Goal: Information Seeking & Learning: Find specific page/section

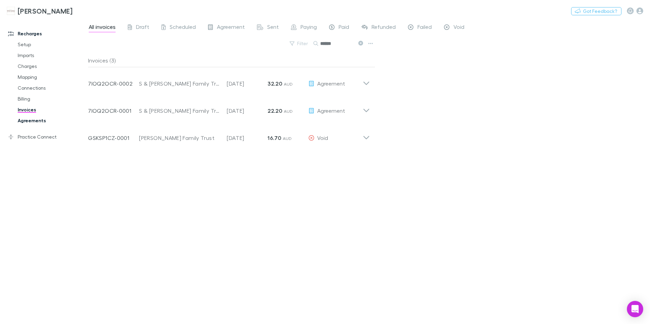
click at [30, 121] on link "Agreements" at bounding box center [51, 120] width 81 height 11
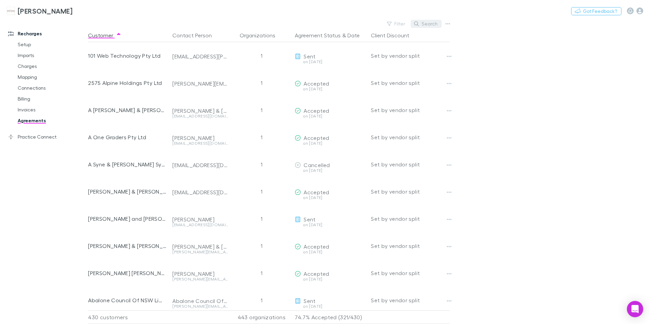
click at [418, 22] on icon "button" at bounding box center [416, 23] width 5 height 5
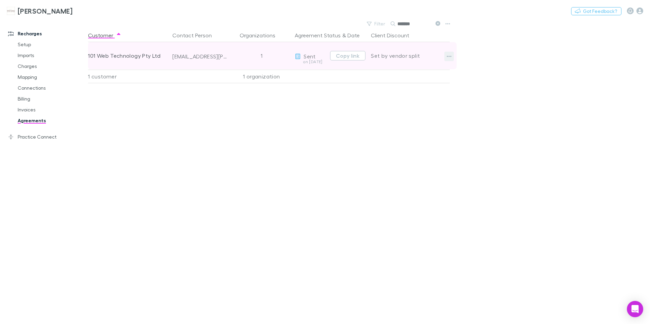
type input "*******"
click at [451, 55] on icon "button" at bounding box center [449, 56] width 5 height 5
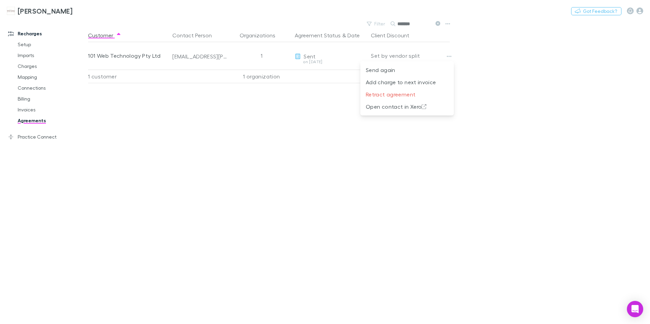
click at [498, 55] on div at bounding box center [325, 162] width 650 height 324
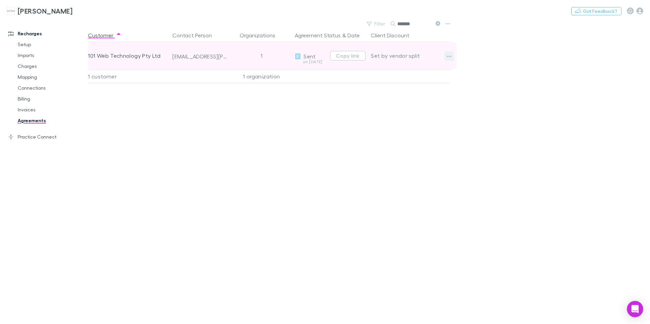
click at [450, 55] on icon "button" at bounding box center [449, 56] width 5 height 5
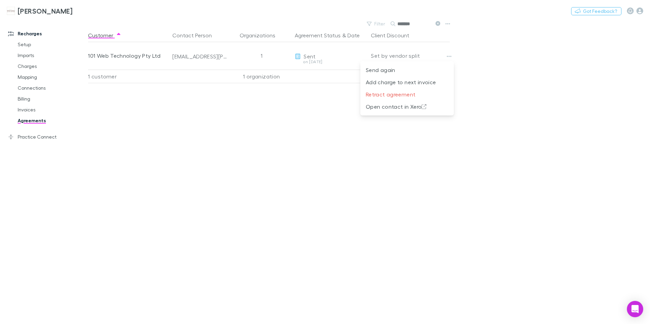
drag, startPoint x: 166, startPoint y: 197, endPoint x: 173, endPoint y: 187, distance: 11.7
click at [166, 196] on div at bounding box center [325, 162] width 650 height 324
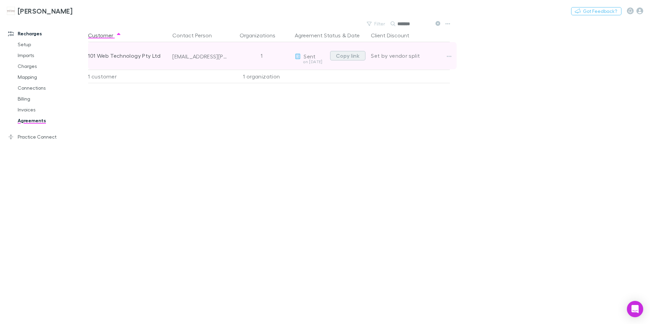
click at [345, 57] on button "Copy link" at bounding box center [347, 56] width 35 height 10
click at [187, 57] on div "[EMAIL_ADDRESS][PERSON_NAME][DOMAIN_NAME]" at bounding box center [200, 56] width 56 height 7
click at [449, 55] on icon "button" at bounding box center [449, 56] width 5 height 5
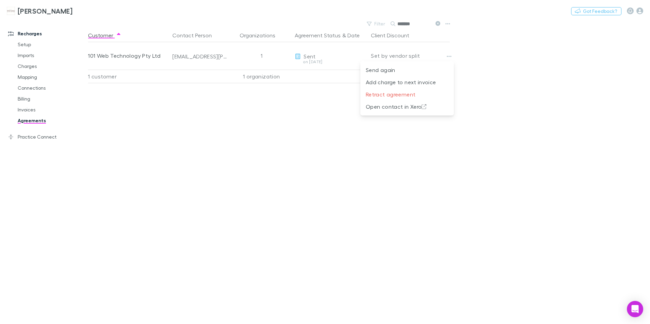
drag, startPoint x: 202, startPoint y: 168, endPoint x: 193, endPoint y: 165, distance: 8.6
click at [202, 168] on div at bounding box center [325, 162] width 650 height 324
click at [24, 109] on link "Invoices" at bounding box center [51, 109] width 81 height 11
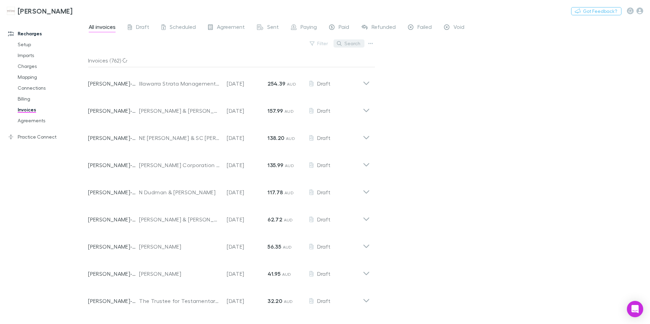
click at [341, 45] on icon "button" at bounding box center [339, 43] width 5 height 5
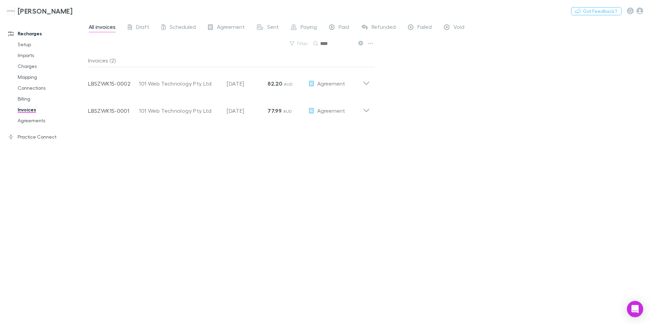
type input "***"
click at [23, 64] on link "Charges" at bounding box center [51, 66] width 81 height 11
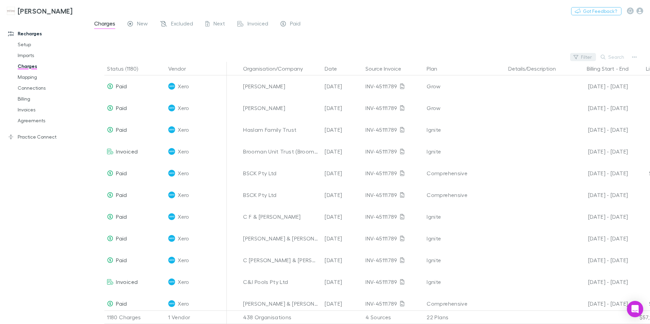
click at [582, 54] on button "Filter" at bounding box center [583, 57] width 26 height 8
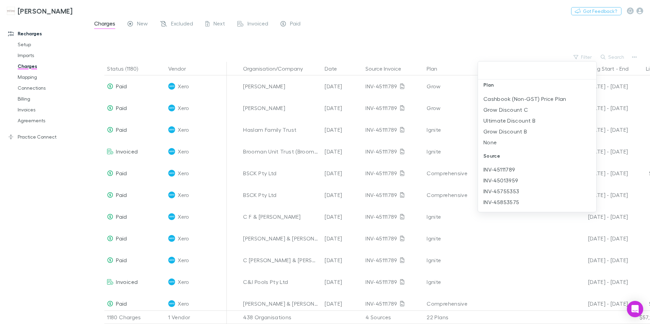
scroll to position [317, 0]
click at [476, 31] on div at bounding box center [325, 162] width 650 height 324
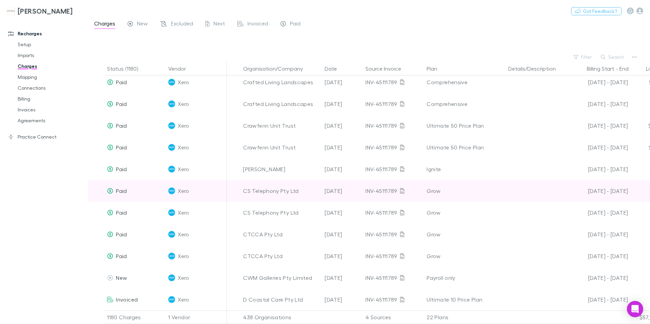
scroll to position [1224, 0]
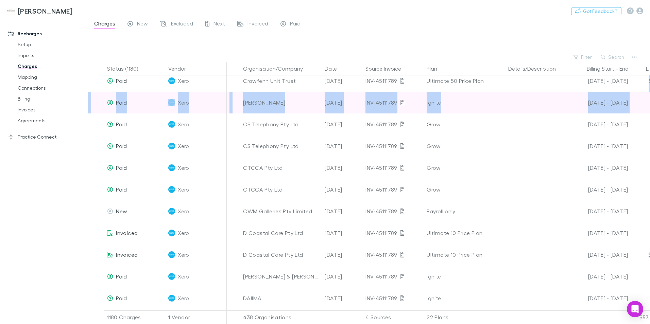
drag, startPoint x: 649, startPoint y: 88, endPoint x: 645, endPoint y: 93, distance: 6.5
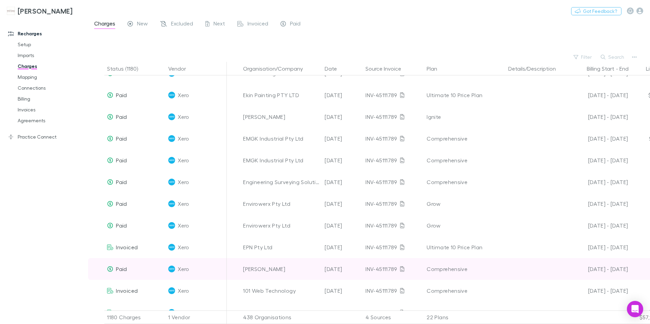
scroll to position [2413, 0]
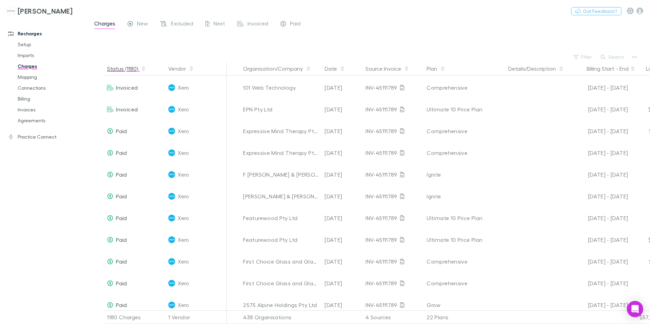
click at [116, 69] on button "Status (1180)" at bounding box center [126, 69] width 39 height 14
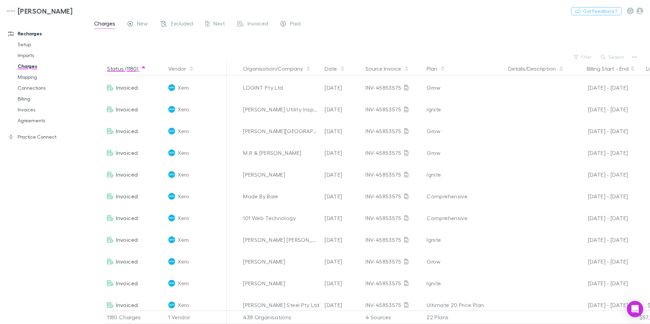
scroll to position [216, 0]
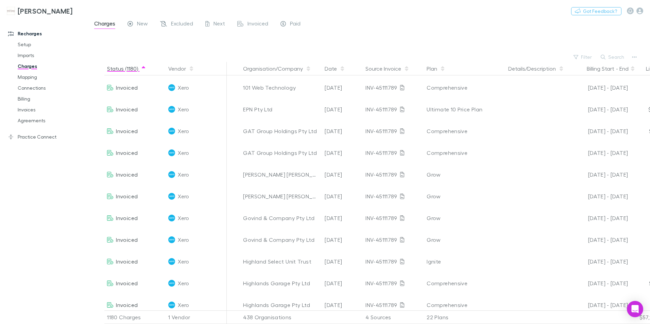
click at [116, 69] on button "Status (1180)" at bounding box center [126, 69] width 39 height 14
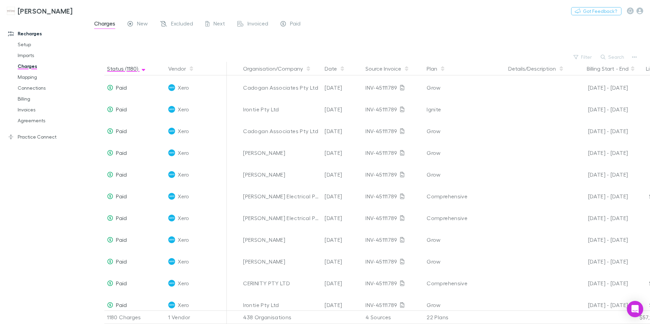
click at [116, 69] on button "Status (1180)" at bounding box center [126, 69] width 39 height 14
click at [113, 68] on button "Status (1180)" at bounding box center [126, 69] width 39 height 14
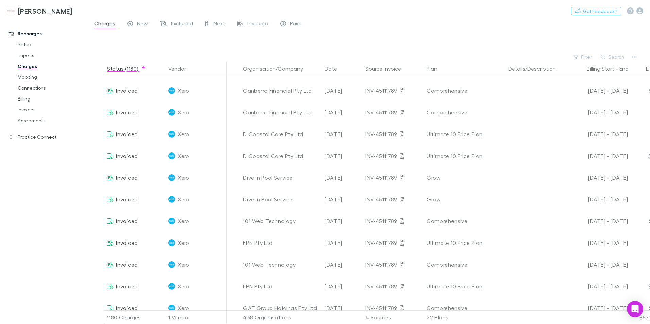
scroll to position [0, 0]
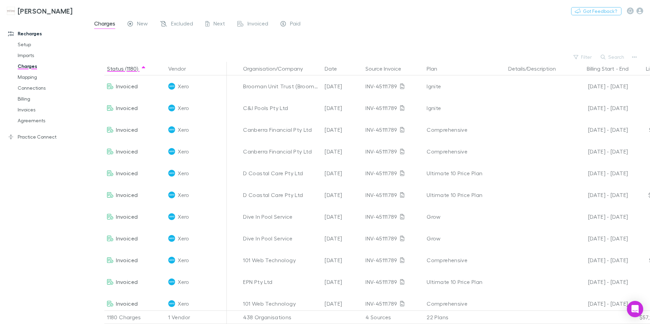
drag, startPoint x: 145, startPoint y: 23, endPoint x: 297, endPoint y: 43, distance: 152.9
click at [145, 23] on span "New" at bounding box center [142, 24] width 11 height 9
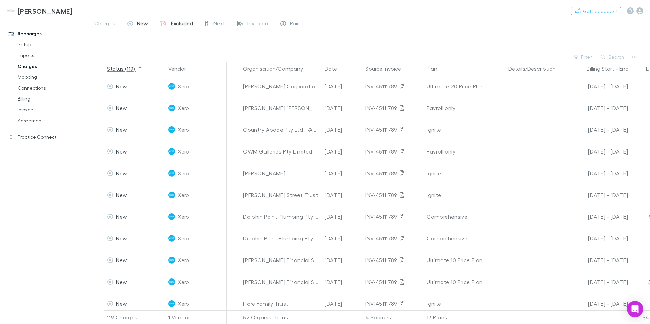
click at [177, 25] on span "Excluded" at bounding box center [182, 24] width 22 height 9
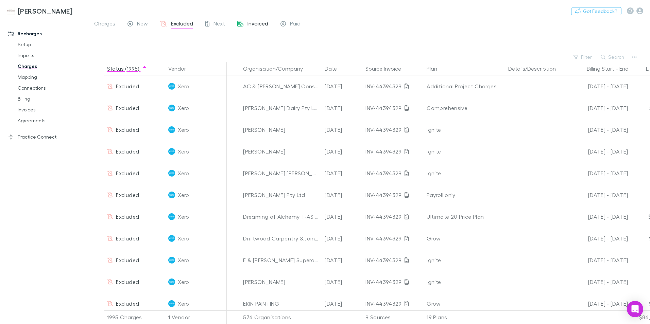
click at [252, 24] on span "Invoiced" at bounding box center [257, 24] width 21 height 9
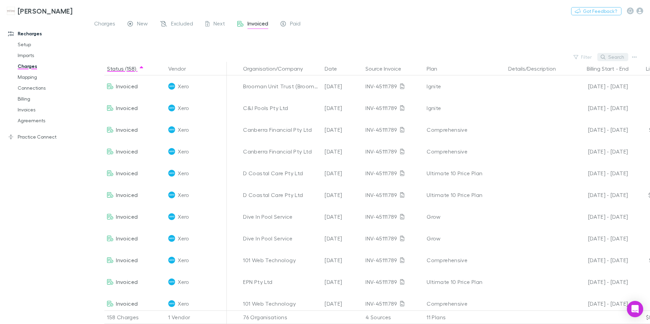
click at [603, 58] on icon "button" at bounding box center [603, 57] width 5 height 5
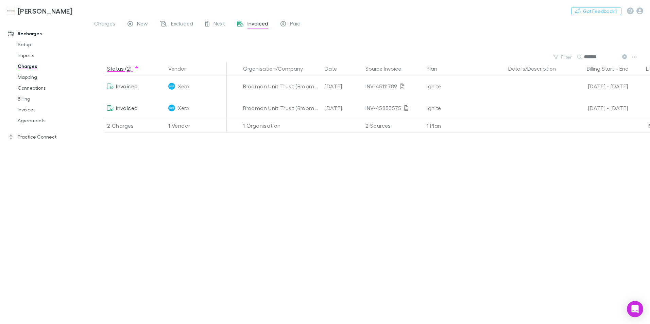
type input "*******"
click at [31, 57] on link "Imports" at bounding box center [51, 55] width 81 height 11
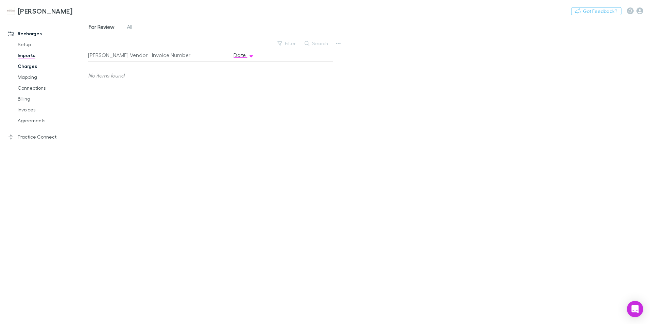
click at [32, 67] on link "Charges" at bounding box center [51, 66] width 81 height 11
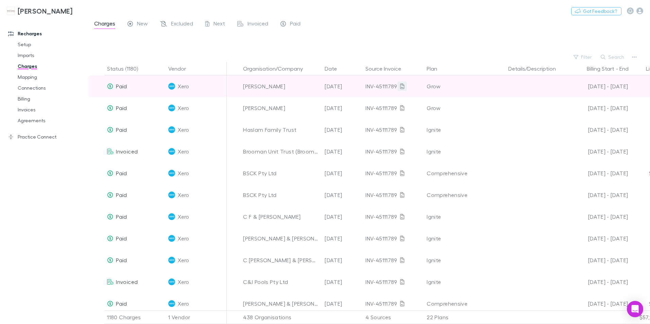
click at [401, 87] on icon at bounding box center [402, 86] width 4 height 5
